Goal: Task Accomplishment & Management: Use online tool/utility

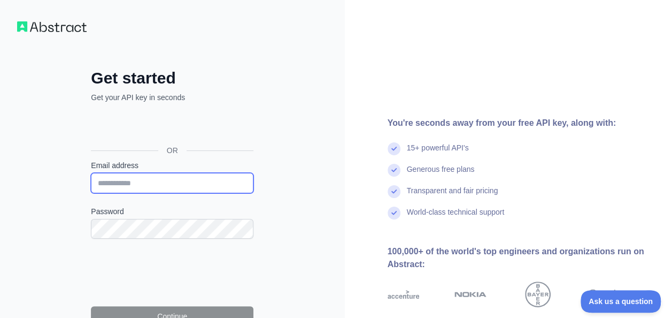
click at [151, 180] on input "Email address" at bounding box center [172, 183] width 163 height 20
type input "**********"
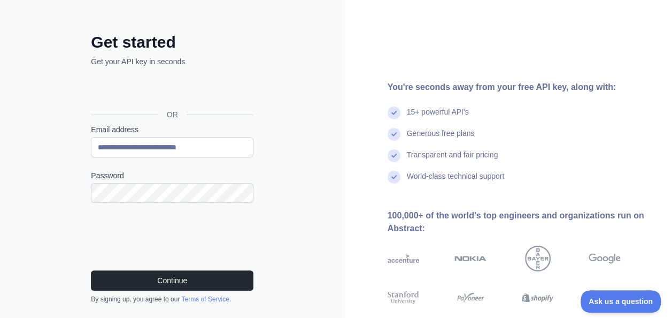
scroll to position [42, 0]
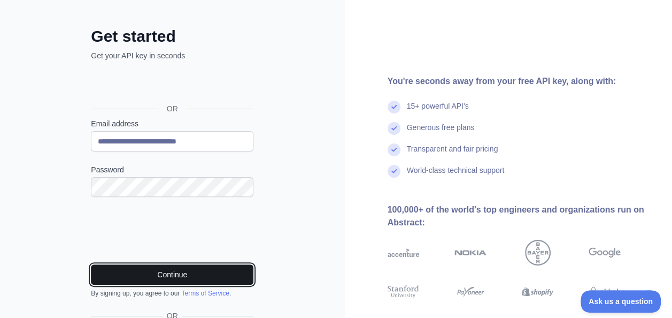
click at [110, 270] on button "Continue" at bounding box center [172, 274] width 163 height 20
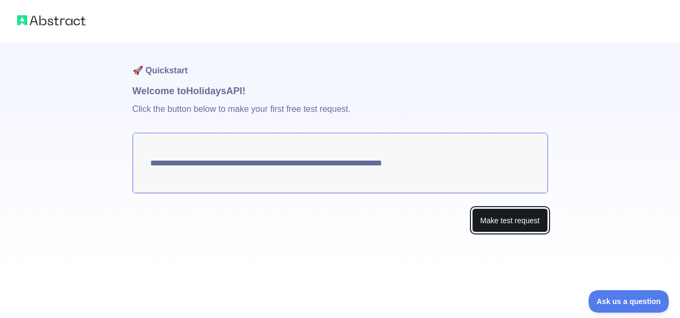
click at [512, 221] on button "Make test request" at bounding box center [509, 220] width 75 height 24
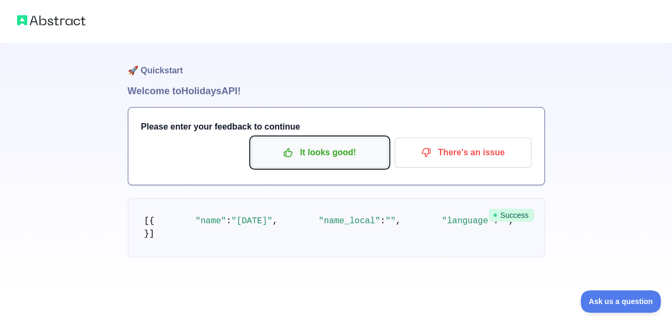
click at [343, 147] on p "It looks good!" at bounding box center [319, 152] width 121 height 18
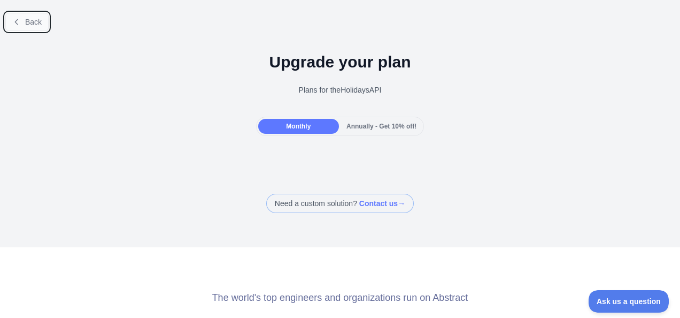
click at [34, 16] on button "Back" at bounding box center [26, 22] width 43 height 18
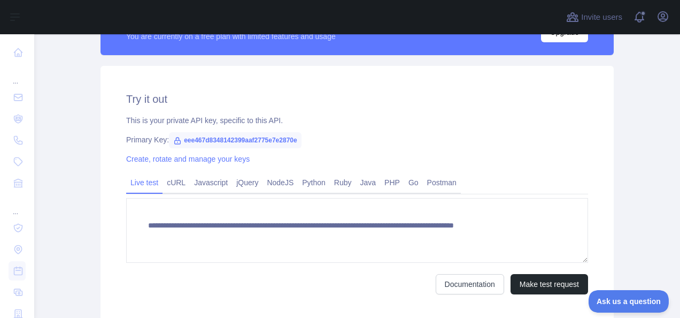
scroll to position [312, 0]
click at [532, 279] on button "Make test request" at bounding box center [550, 283] width 78 height 20
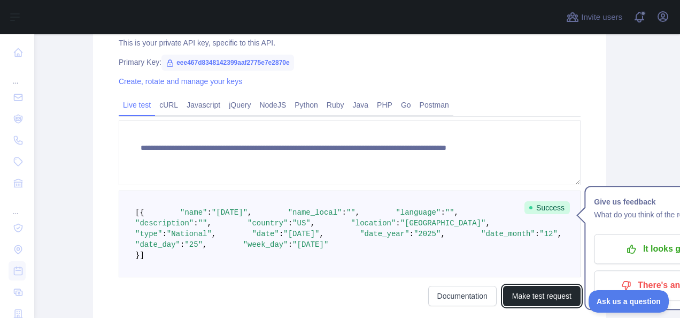
scroll to position [389, 7]
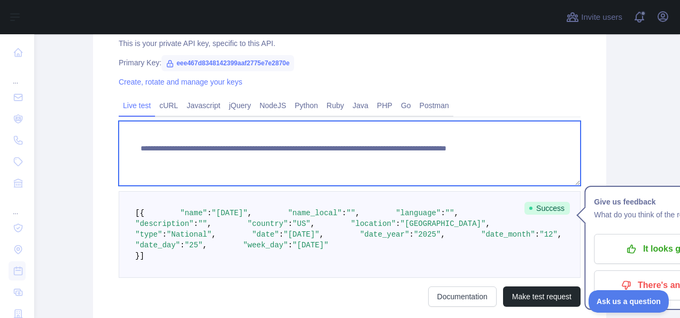
drag, startPoint x: 135, startPoint y: 146, endPoint x: 485, endPoint y: 166, distance: 350.3
click at [485, 166] on textarea "**********" at bounding box center [350, 153] width 462 height 65
